Goal: Task Accomplishment & Management: Complete application form

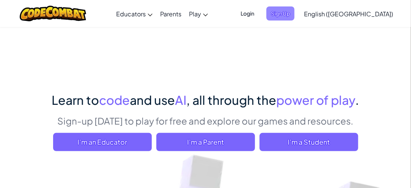
click at [294, 15] on span "Sign Up" at bounding box center [280, 13] width 28 height 14
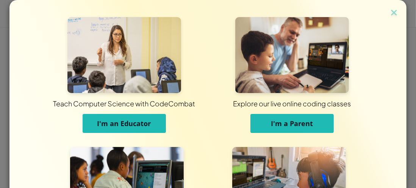
scroll to position [112, 0]
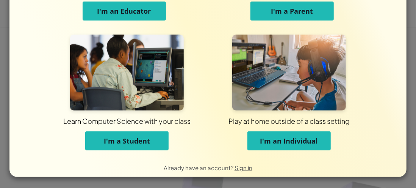
click at [138, 138] on span "I'm a Student" at bounding box center [127, 140] width 46 height 9
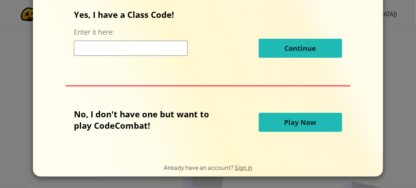
scroll to position [0, 0]
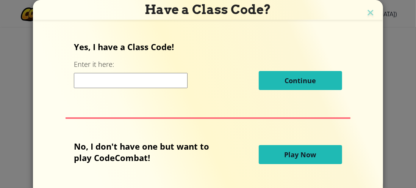
click at [106, 82] on input at bounding box center [131, 80] width 114 height 15
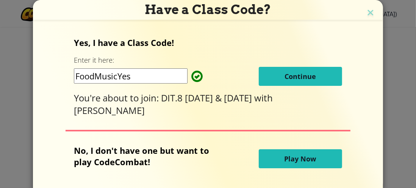
type input "FoodMusicYes"
click at [278, 74] on button "Continue" at bounding box center [300, 76] width 83 height 19
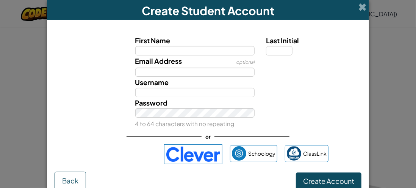
click at [176, 52] on input "First Name" at bounding box center [195, 50] width 120 height 9
type input "myles"
type input "Myles"
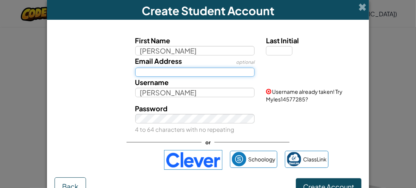
click at [179, 69] on input "Email Address" at bounding box center [195, 72] width 120 height 9
type input "mmonaghan@student.cewa.edu.au"
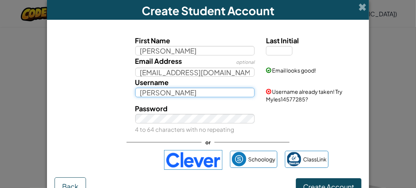
click at [169, 93] on input "Myles" at bounding box center [195, 92] width 120 height 9
drag, startPoint x: 169, startPoint y: 93, endPoint x: 127, endPoint y: 97, distance: 42.7
click at [127, 97] on div "Username Myles Username already taken! Try Myles14577285?" at bounding box center [208, 90] width 315 height 26
type input "N4D5"
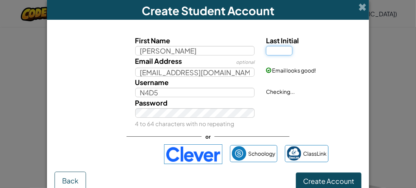
click at [276, 50] on input "Last Initial" at bounding box center [279, 50] width 27 height 9
type input "m"
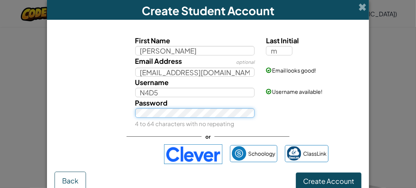
type input "MylesM"
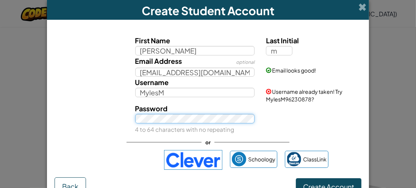
click at [296, 178] on button "Create Account" at bounding box center [329, 186] width 66 height 17
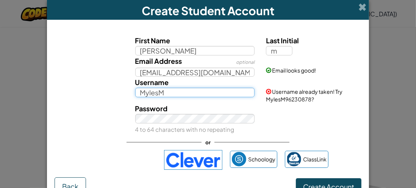
drag, startPoint x: 179, startPoint y: 89, endPoint x: 85, endPoint y: 89, distance: 94.4
click at [85, 89] on div "Username MylesM Username already taken! Try MylesM96230878?" at bounding box center [208, 90] width 315 height 26
type input "N4D5MylesM"
click at [296, 178] on button "Create Account" at bounding box center [329, 186] width 66 height 17
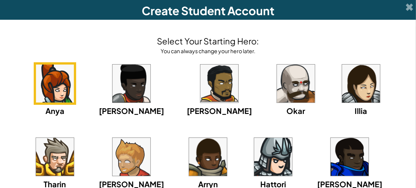
click at [277, 83] on img at bounding box center [296, 83] width 38 height 38
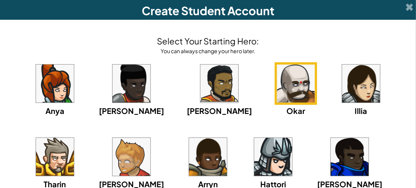
scroll to position [38, 0]
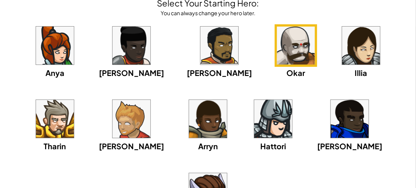
click at [331, 110] on img at bounding box center [350, 119] width 38 height 38
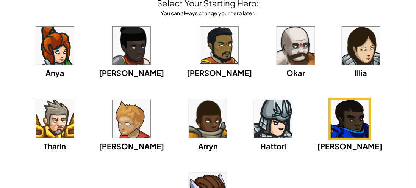
click at [74, 100] on img at bounding box center [55, 119] width 38 height 38
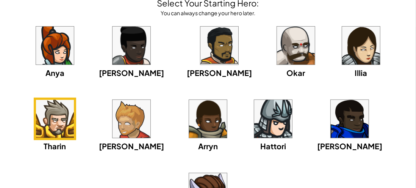
click at [277, 37] on img at bounding box center [296, 46] width 38 height 38
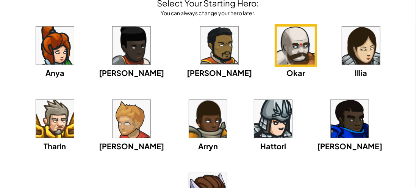
click at [254, 116] on img at bounding box center [273, 119] width 38 height 38
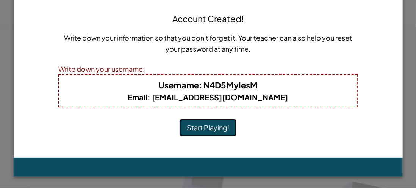
scroll to position [32, 0]
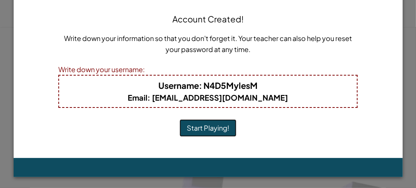
click at [227, 126] on button "Start Playing!" at bounding box center [208, 127] width 57 height 17
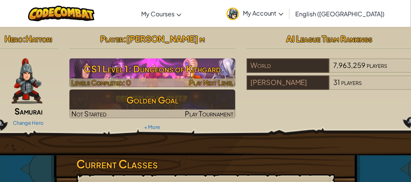
click at [193, 72] on h3 "CS1 Level 1: Dungeons of Kithgard" at bounding box center [152, 68] width 166 height 17
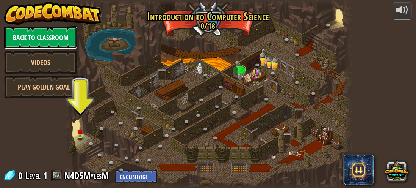
click at [57, 38] on link "Back to Classroom" at bounding box center [40, 37] width 73 height 23
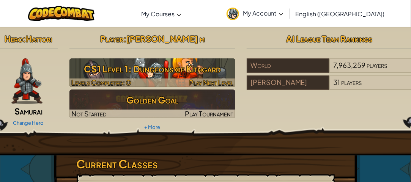
click at [133, 65] on h3 "CS1 Level 1: Dungeons of Kithgard" at bounding box center [152, 68] width 166 height 17
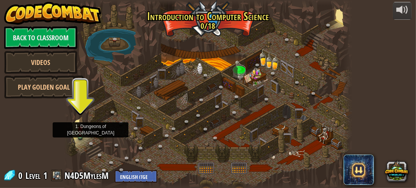
click at [80, 135] on img at bounding box center [80, 129] width 6 height 14
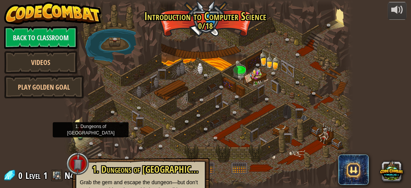
click at [77, 135] on img at bounding box center [80, 129] width 6 height 14
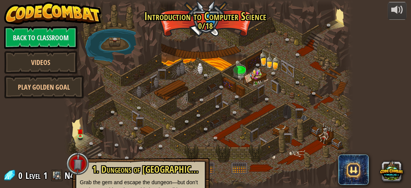
click at [161, 112] on div at bounding box center [207, 94] width 287 height 188
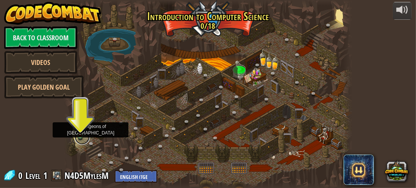
click at [83, 137] on link at bounding box center [82, 136] width 15 height 15
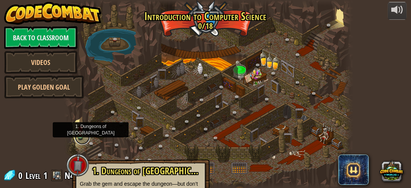
click at [83, 137] on link at bounding box center [82, 136] width 15 height 15
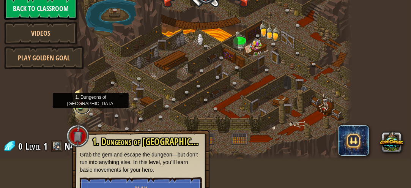
scroll to position [49, 0]
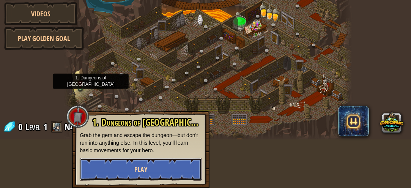
click at [164, 158] on button "Play" at bounding box center [141, 169] width 122 height 23
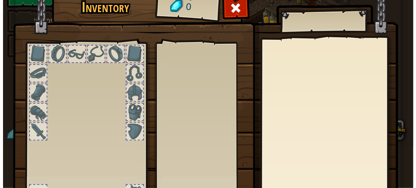
scroll to position [41, 0]
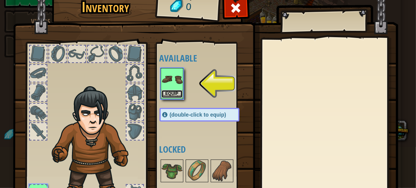
click at [164, 92] on button "Equip" at bounding box center [172, 94] width 21 height 8
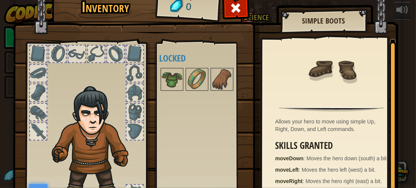
scroll to position [2, 0]
drag, startPoint x: 274, startPoint y: 118, endPoint x: 301, endPoint y: 120, distance: 27.0
click at [301, 120] on div "Allows your hero to move using simple Up, Right, Down, and Left commands." at bounding box center [334, 125] width 117 height 15
drag, startPoint x: 271, startPoint y: 118, endPoint x: 316, endPoint y: 126, distance: 45.8
click at [316, 126] on div "Allows your hero to move using simple Up, Right, Down, and Left commands. Skill…" at bounding box center [332, 124] width 140 height 170
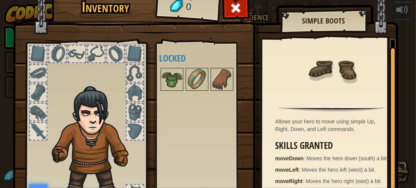
drag, startPoint x: 316, startPoint y: 126, endPoint x: 281, endPoint y: 121, distance: 34.8
click at [281, 121] on div "Allows your hero to move using simple Up, Right, Down, and Left commands." at bounding box center [334, 125] width 117 height 15
drag, startPoint x: 277, startPoint y: 121, endPoint x: 387, endPoint y: 119, distance: 110.0
click at [387, 119] on div "Allows your hero to move using simple Up, Right, Down, and Left commands. Skill…" at bounding box center [329, 124] width 134 height 170
click at [340, 123] on div "Allows your hero to move using simple Up, Right, Down, and Left commands." at bounding box center [334, 125] width 117 height 15
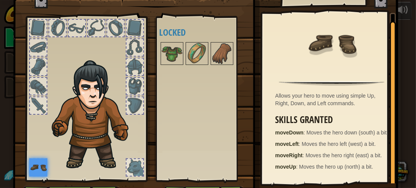
scroll to position [0, 0]
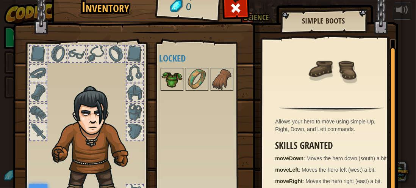
click at [173, 74] on img at bounding box center [172, 79] width 21 height 21
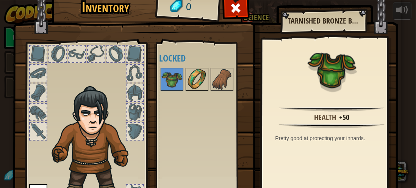
click at [188, 77] on img at bounding box center [197, 79] width 21 height 21
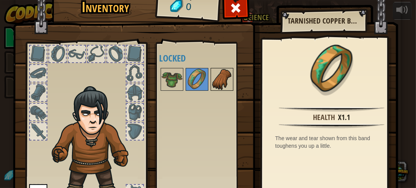
click at [211, 78] on div at bounding box center [222, 79] width 23 height 23
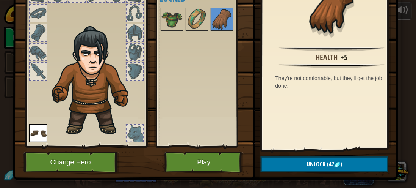
scroll to position [74, 0]
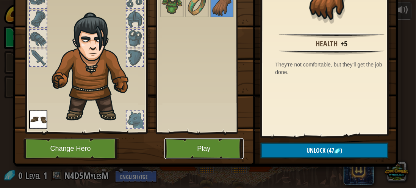
click at [196, 152] on button "Play" at bounding box center [204, 148] width 79 height 21
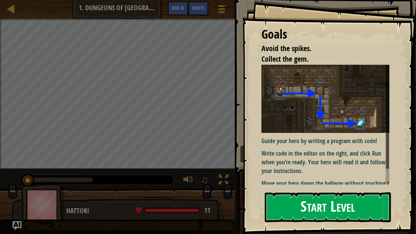
click at [324, 187] on button "Start Level" at bounding box center [328, 208] width 126 height 30
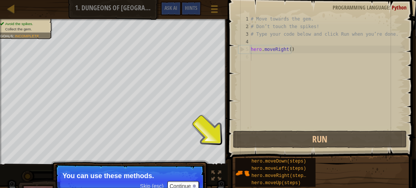
click at [302, 51] on div "# Move towards the gem. # Don’t touch the spikes! # Type your code below and cl…" at bounding box center [327, 79] width 155 height 129
type textarea "hero.moveRight()"
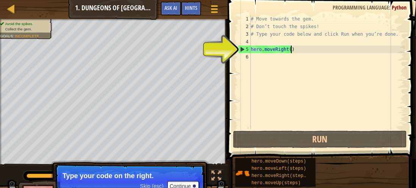
click at [290, 52] on div "# Move towards the gem. # Don’t touch the spikes! # Type your code below and cl…" at bounding box center [327, 79] width 155 height 129
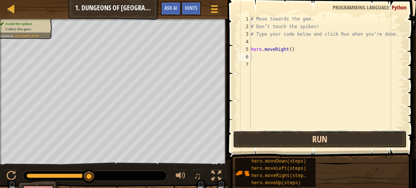
click at [310, 139] on button "Run" at bounding box center [320, 138] width 174 height 17
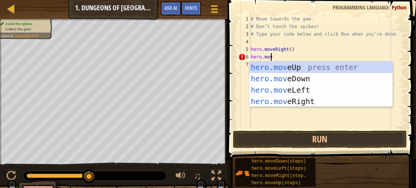
scroll to position [3, 1]
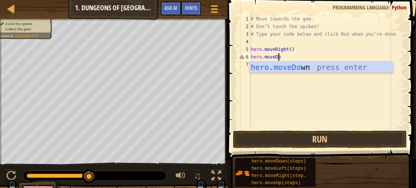
type textarea "hero.moveDown"
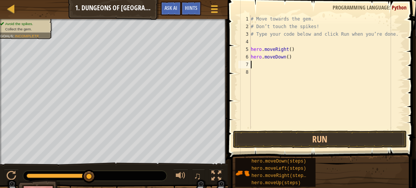
click at [286, 58] on div "# Move towards the gem. # Don’t touch the spikes! # Type your code below and cl…" at bounding box center [327, 79] width 155 height 129
type textarea "hero.moveDown(2)"
click at [266, 65] on div "# Move towards the gem. # Don’t touch the spikes! # Type your code below and cl…" at bounding box center [327, 79] width 155 height 129
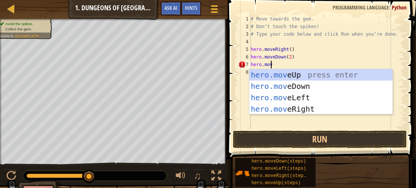
scroll to position [3, 1]
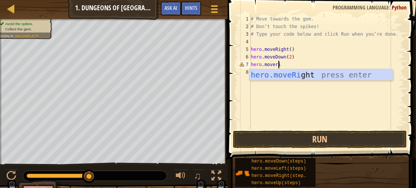
type textarea "hero.mover"
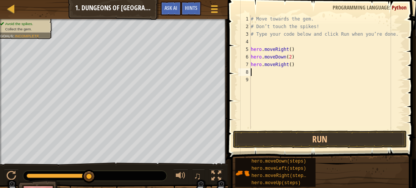
scroll to position [3, 0]
click at [289, 64] on div "# Move towards the gem. # Don’t touch the spikes! # Type your code below and cl…" at bounding box center [327, 79] width 155 height 129
type textarea "hero.moveRight(3)"
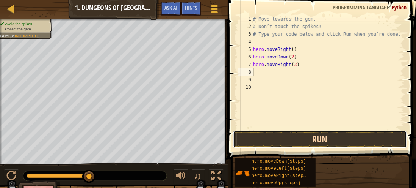
click at [308, 144] on button "Run" at bounding box center [320, 138] width 174 height 17
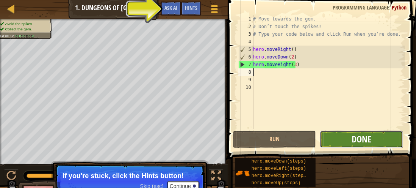
click at [357, 134] on span "Done" at bounding box center [362, 139] width 20 height 12
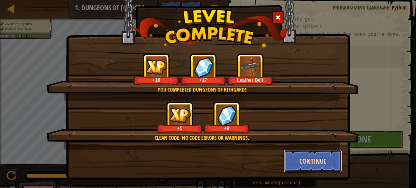
click at [304, 154] on button "Continue" at bounding box center [313, 160] width 59 height 23
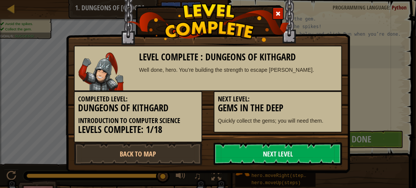
click at [254, 155] on link "Next Level" at bounding box center [278, 153] width 129 height 23
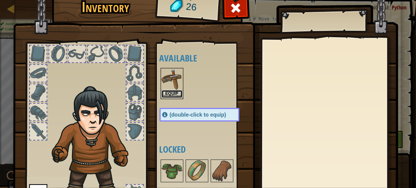
click at [168, 91] on button "Equip" at bounding box center [172, 94] width 21 height 8
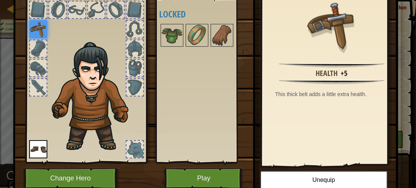
scroll to position [36, 0]
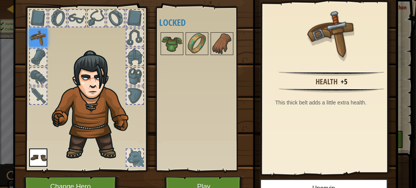
click at [100, 139] on img at bounding box center [94, 105] width 93 height 110
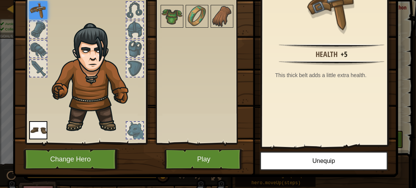
scroll to position [74, 0]
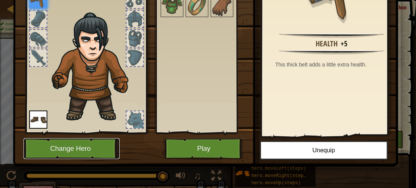
click at [89, 151] on button "Change Hero" at bounding box center [72, 148] width 96 height 21
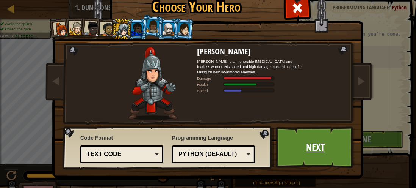
click at [309, 132] on link "Next" at bounding box center [315, 147] width 79 height 42
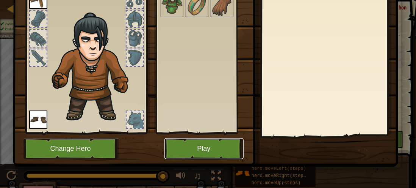
click at [204, 148] on button "Play" at bounding box center [204, 148] width 79 height 21
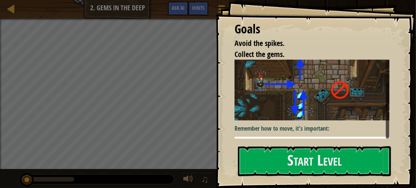
scroll to position [28, 0]
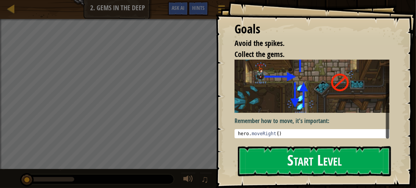
click at [296, 154] on button "Start Level" at bounding box center [314, 161] width 153 height 30
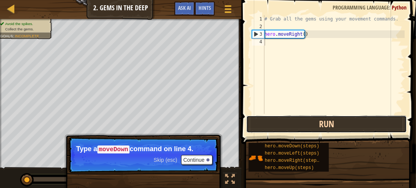
click at [313, 125] on button "Run" at bounding box center [326, 123] width 161 height 17
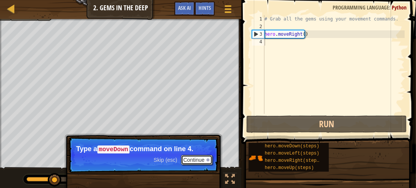
click at [191, 158] on button "Continue" at bounding box center [196, 160] width 31 height 10
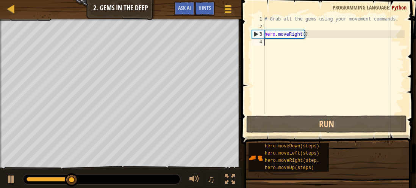
click at [289, 47] on div "# Grab all the gems using your movement commands. hero . moveRight ( )" at bounding box center [334, 72] width 142 height 114
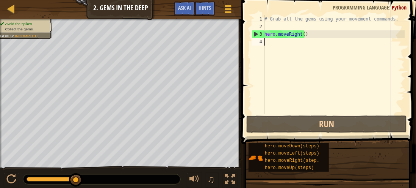
click at [289, 46] on div "# Grab all the gems using your movement commands. hero . moveRight ( )" at bounding box center [334, 72] width 142 height 114
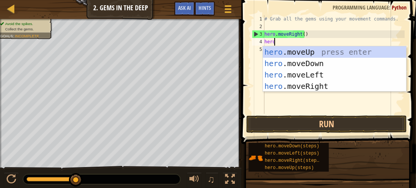
scroll to position [3, 0]
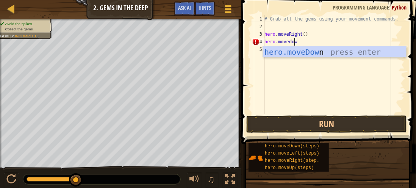
type textarea "hero.movedown"
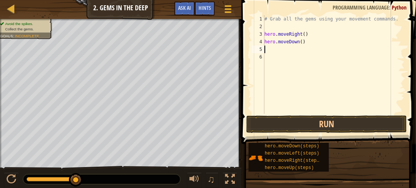
click at [300, 42] on div "# Grab all the gems using your movement commands. hero . moveRight ( ) hero . m…" at bounding box center [334, 72] width 142 height 114
type textarea "hero.moveDown(3)"
click at [276, 48] on div "# Grab all the gems using your movement commands. hero . moveRight ( ) hero . m…" at bounding box center [334, 72] width 142 height 114
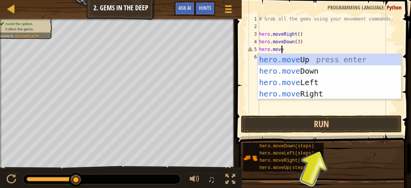
scroll to position [3, 1]
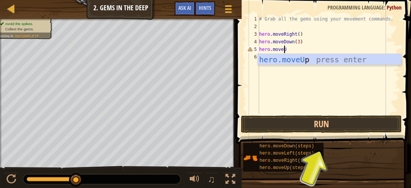
type textarea "hero.moveUP"
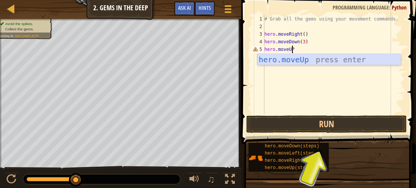
click at [284, 58] on div "hero.moveUp press enter" at bounding box center [329, 71] width 144 height 34
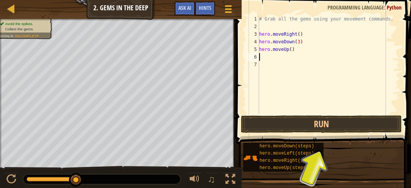
scroll to position [3, 0]
click at [290, 49] on div "# Grab all the gems using your movement commands. hero . moveRight ( ) hero . m…" at bounding box center [328, 72] width 142 height 114
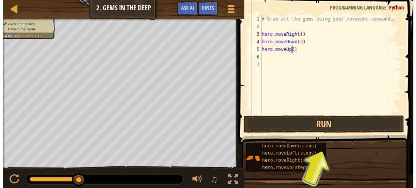
scroll to position [3, 2]
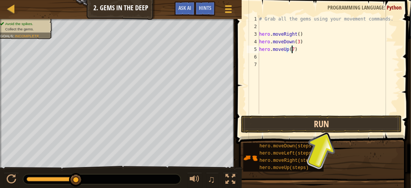
type textarea "hero.moveUp(7)"
click at [312, 125] on button "Run" at bounding box center [321, 123] width 161 height 17
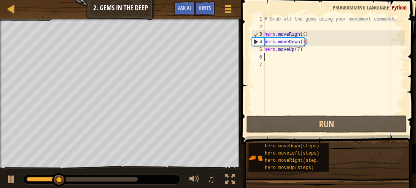
click at [281, 58] on div "# Grab all the gems using your movement commands. hero . moveRight ( ) hero . m…" at bounding box center [334, 72] width 142 height 114
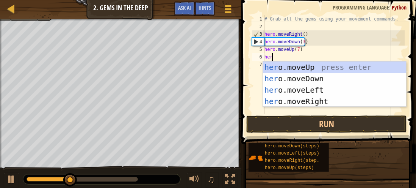
scroll to position [3, 0]
type textarea "hero"
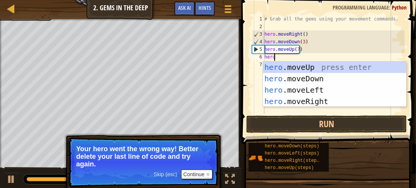
click at [252, 61] on div "7" at bounding box center [258, 65] width 13 height 8
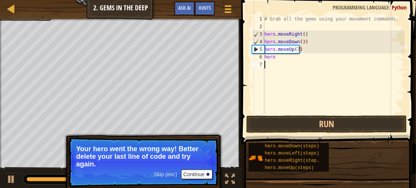
scroll to position [3, 0]
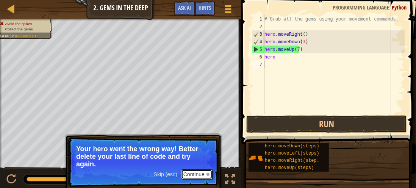
click at [198, 176] on button "Continue" at bounding box center [196, 174] width 31 height 10
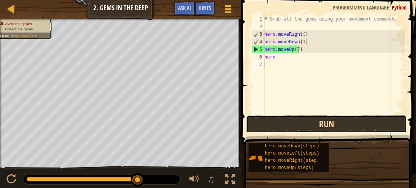
click at [287, 120] on button "Run" at bounding box center [326, 123] width 161 height 17
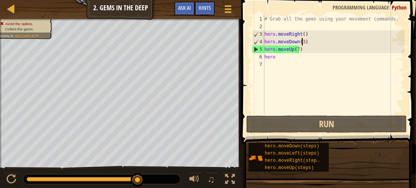
click at [302, 43] on div "# Grab all the gems using your movement commands. hero . moveRight ( ) hero . m…" at bounding box center [334, 72] width 142 height 114
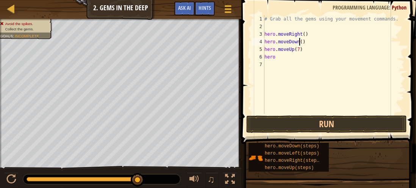
click at [298, 50] on div "# Grab all the gems using your movement commands. hero . moveRight ( ) hero . m…" at bounding box center [334, 72] width 142 height 114
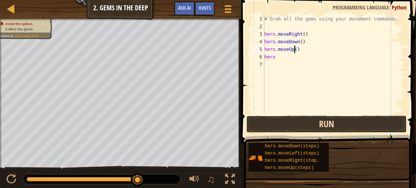
click at [303, 124] on button "Run" at bounding box center [326, 123] width 161 height 17
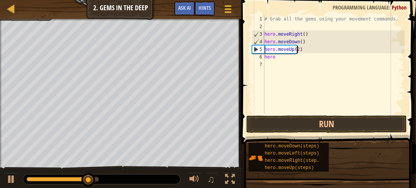
scroll to position [3, 2]
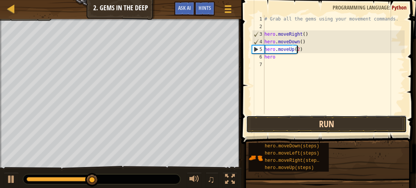
click at [298, 121] on button "Run" at bounding box center [326, 123] width 161 height 17
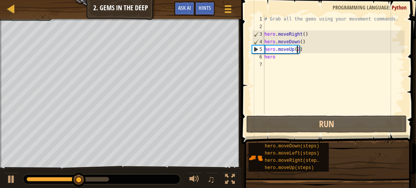
click at [286, 60] on div "# Grab all the gems using your movement commands. hero . moveRight ( ) hero . m…" at bounding box center [334, 72] width 142 height 114
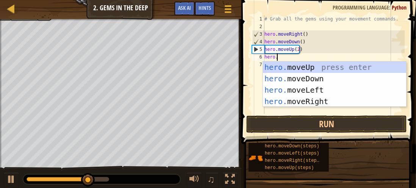
scroll to position [3, 0]
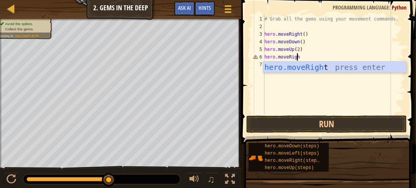
type textarea "hero.moveRight"
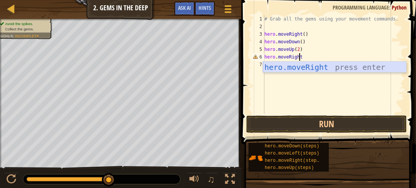
click at [306, 64] on div "hero.moveRight press enter" at bounding box center [335, 78] width 144 height 34
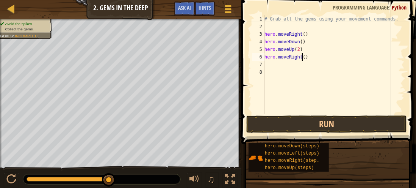
click at [303, 58] on div "# Grab all the gems using your movement commands. hero . moveRight ( ) hero . m…" at bounding box center [334, 72] width 142 height 114
type textarea "hero.moveRight(2)"
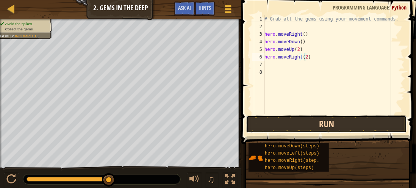
click at [294, 125] on button "Run" at bounding box center [326, 123] width 161 height 17
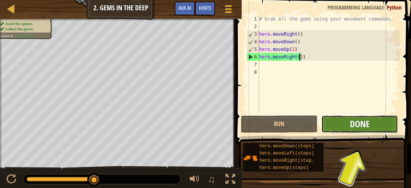
click at [357, 119] on span "Done" at bounding box center [360, 124] width 20 height 12
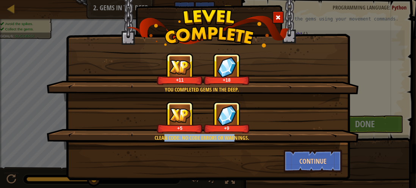
drag, startPoint x: 234, startPoint y: 137, endPoint x: 161, endPoint y: 134, distance: 72.9
click at [161, 134] on div "Clean code: no code errors or warnings." at bounding box center [202, 138] width 239 height 8
click at [216, 156] on div "Continue" at bounding box center [208, 160] width 280 height 23
drag, startPoint x: 225, startPoint y: 139, endPoint x: 245, endPoint y: 141, distance: 21.0
click at [245, 141] on div "Clean code: no code errors or warnings. +5 +9" at bounding box center [203, 125] width 312 height 48
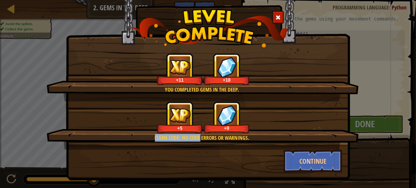
click at [250, 158] on div "Continue" at bounding box center [208, 160] width 280 height 23
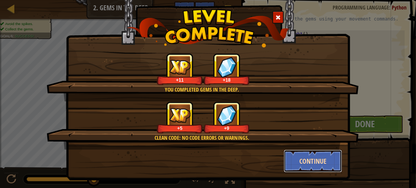
click at [295, 157] on button "Continue" at bounding box center [313, 160] width 59 height 23
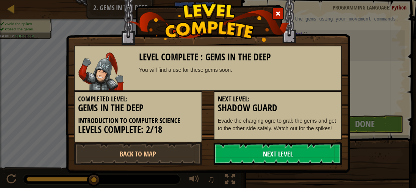
click at [254, 152] on link "Next Level" at bounding box center [278, 153] width 129 height 23
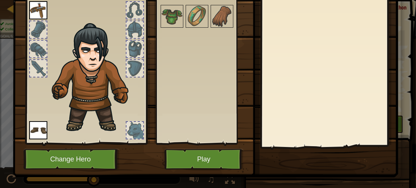
scroll to position [74, 0]
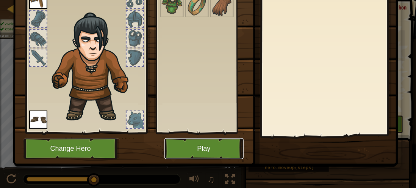
click at [212, 155] on button "Play" at bounding box center [204, 148] width 79 height 21
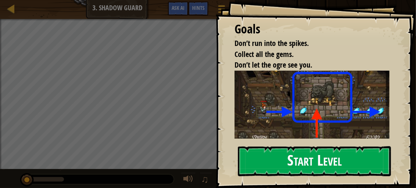
click at [281, 158] on button "Start Level" at bounding box center [314, 161] width 153 height 30
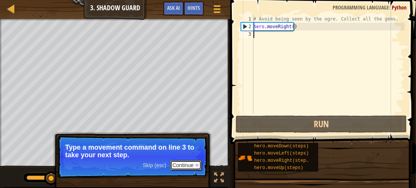
click at [185, 163] on button "Continue" at bounding box center [185, 165] width 31 height 10
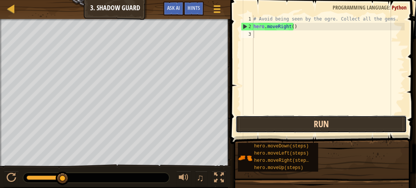
click at [281, 122] on button "Run" at bounding box center [321, 123] width 171 height 17
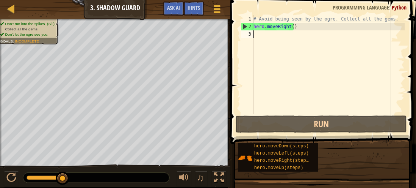
click at [291, 27] on div "# Avoid being seen by the ogre. Collect all the gems. hero . moveRight ( )" at bounding box center [328, 72] width 153 height 114
type textarea "hero.moveRight()"
click at [240, 70] on div "hero.moveRight() 1 2 3 # Avoid being seen by the ogre. Collect all the gems. he…" at bounding box center [322, 64] width 165 height 99
click at [259, 35] on div "# Avoid being seen by the ogre. Collect all the gems. hero . moveRight ( )" at bounding box center [328, 72] width 153 height 114
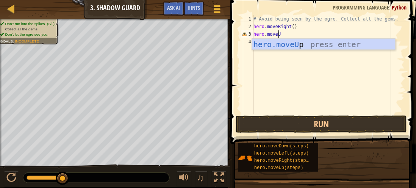
scroll to position [3, 2]
type textarea "hero.moveUp"
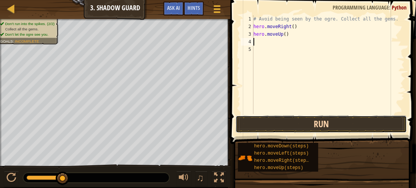
click at [293, 119] on button "Run" at bounding box center [321, 123] width 171 height 17
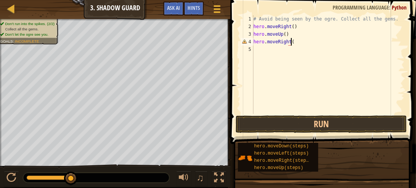
scroll to position [3, 3]
type textarea "hero.moveRight()"
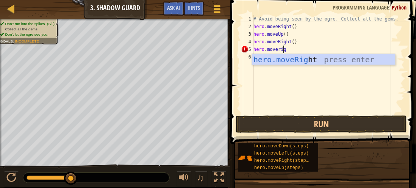
type textarea "hero.moveright"
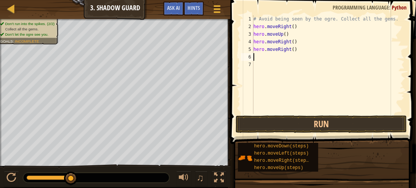
click at [289, 51] on div "# Avoid being seen by the ogre. Collect all the gems. hero . moveRight ( ) hero…" at bounding box center [328, 72] width 153 height 114
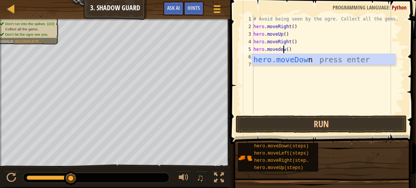
scroll to position [3, 2]
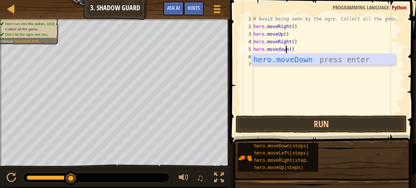
click at [289, 55] on div "hero.moveDown press enter" at bounding box center [324, 71] width 144 height 34
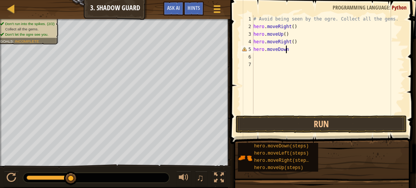
type textarea "hero.moveDown()"
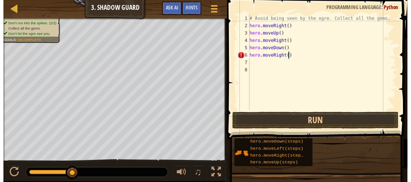
scroll to position [3, 3]
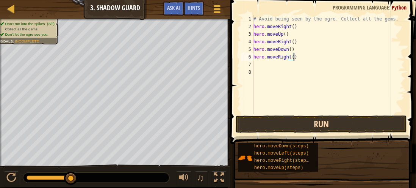
type textarea "hero.moveRight()"
click at [306, 117] on button "Run" at bounding box center [321, 123] width 171 height 17
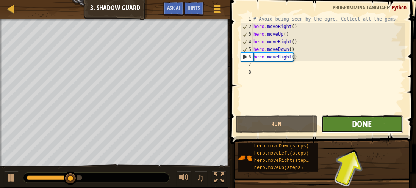
click at [360, 126] on span "Done" at bounding box center [363, 124] width 20 height 12
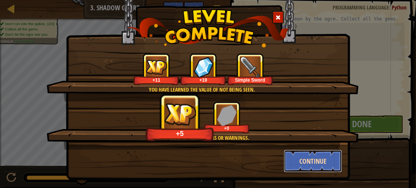
click at [307, 160] on button "Continue" at bounding box center [313, 160] width 59 height 23
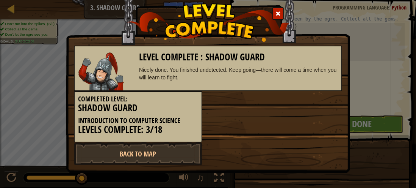
click at [234, 115] on div "Completed Level: Shadow Guard Introduction to Computer Science Levels Complete:…" at bounding box center [208, 116] width 280 height 51
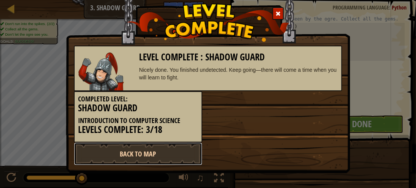
click at [171, 148] on link "Back to Map" at bounding box center [138, 153] width 129 height 23
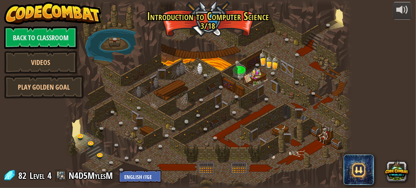
drag, startPoint x: 190, startPoint y: 146, endPoint x: 190, endPoint y: 124, distance: 22.0
click at [185, 118] on div at bounding box center [207, 94] width 287 height 188
drag, startPoint x: 201, startPoint y: 133, endPoint x: 194, endPoint y: 121, distance: 14.4
click at [194, 121] on div "25. [PERSON_NAME] (Locked By Teacher) Escape the Kithgard dungeons, and don't l…" at bounding box center [207, 94] width 287 height 188
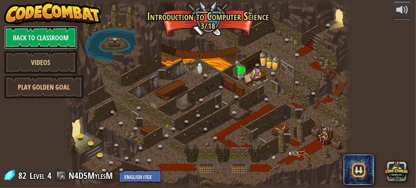
click at [45, 38] on link "Back to Classroom" at bounding box center [40, 37] width 73 height 23
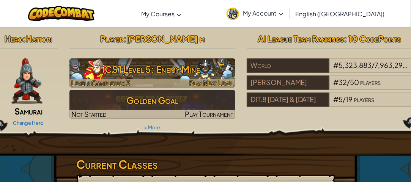
click at [206, 70] on h3 "CS1 Level 5: Enemy Mine" at bounding box center [152, 69] width 166 height 17
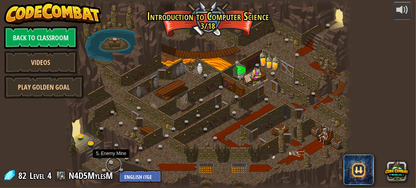
click at [109, 164] on link at bounding box center [113, 164] width 15 height 15
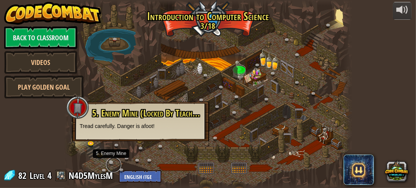
click at [109, 164] on link at bounding box center [113, 164] width 15 height 15
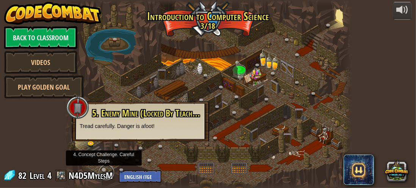
click at [105, 170] on link at bounding box center [106, 172] width 15 height 15
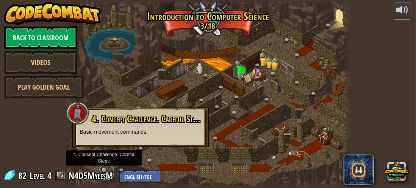
click at [105, 170] on link at bounding box center [106, 172] width 15 height 15
click at [104, 168] on link at bounding box center [106, 172] width 15 height 15
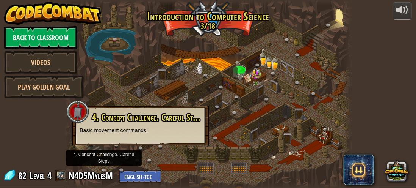
click at [279, 136] on div at bounding box center [207, 94] width 287 height 188
